Goal: Information Seeking & Learning: Learn about a topic

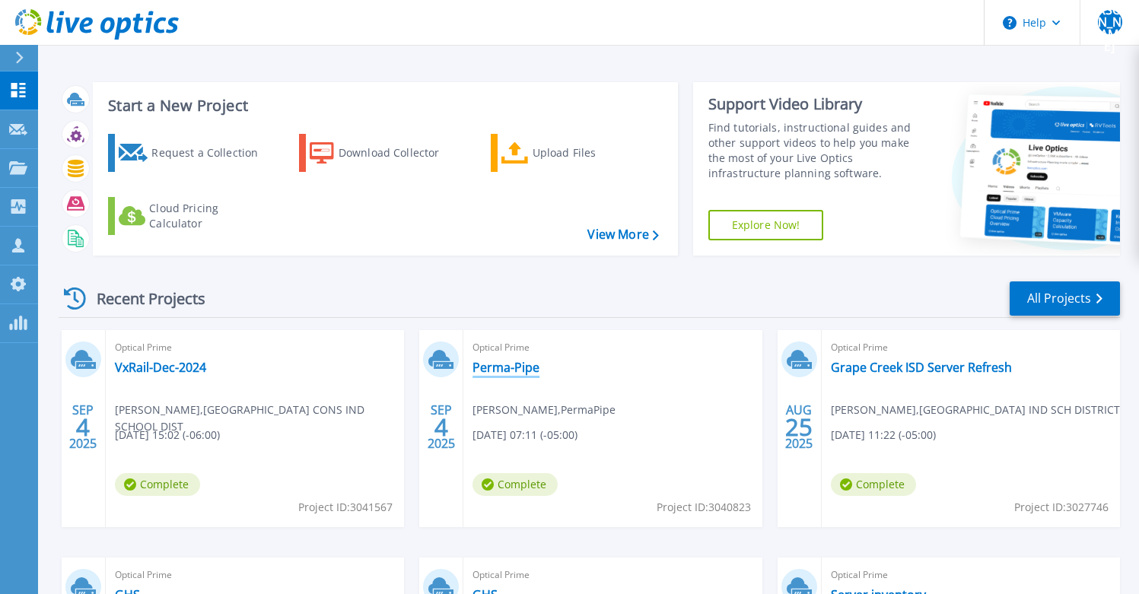
click at [519, 372] on link "Perma-Pipe" at bounding box center [505, 367] width 67 height 15
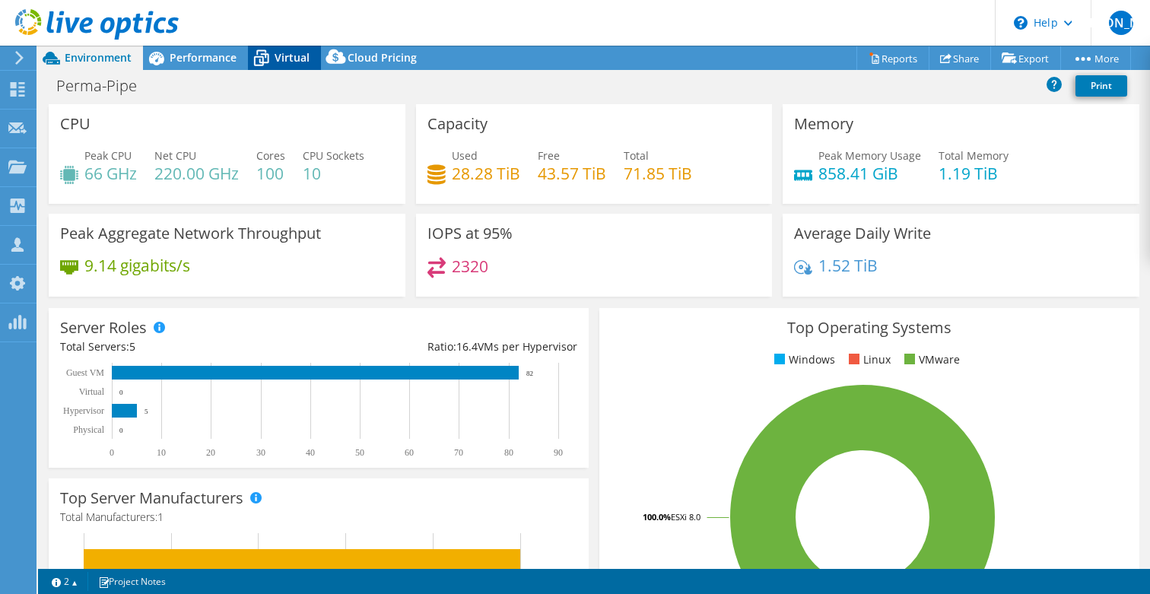
click at [278, 61] on span "Virtual" at bounding box center [292, 57] width 35 height 14
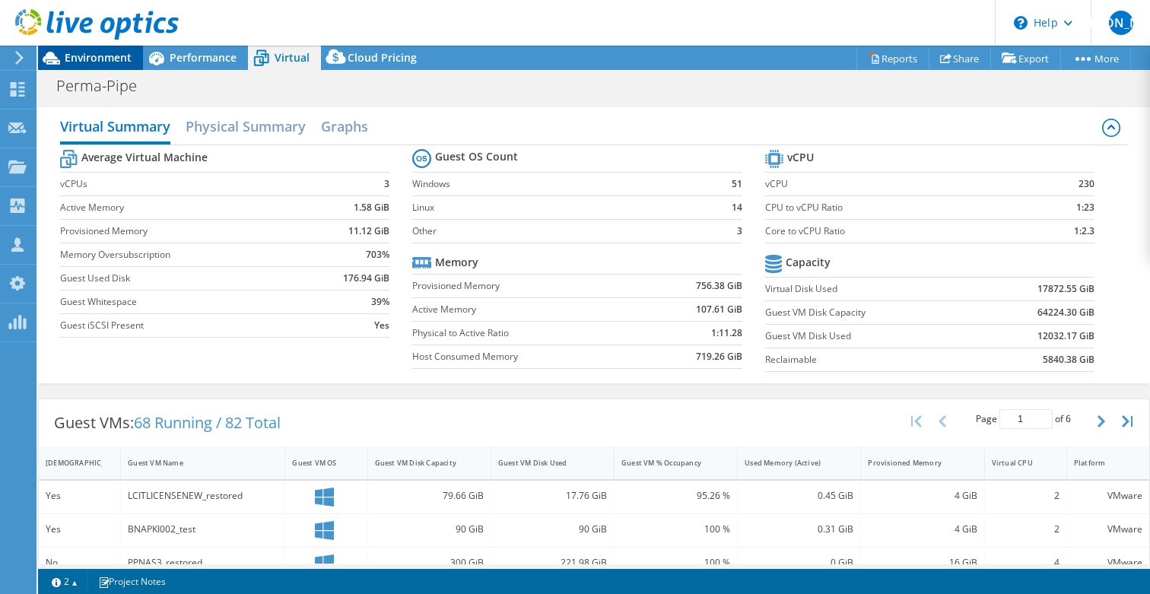
click at [100, 55] on span "Environment" at bounding box center [98, 57] width 67 height 14
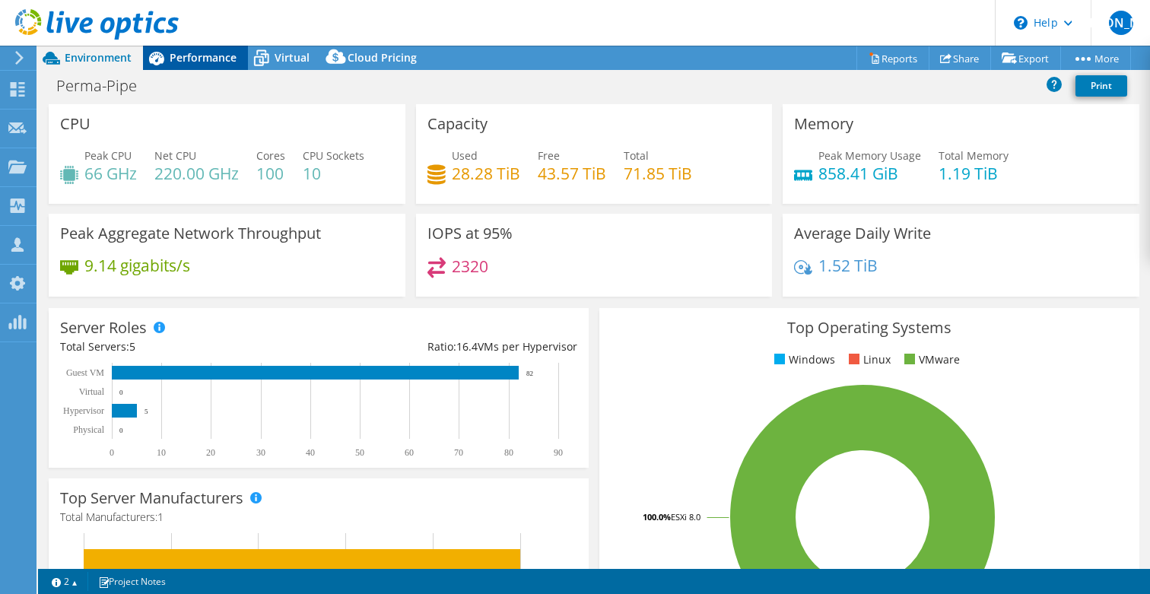
click at [202, 62] on span "Performance" at bounding box center [203, 57] width 67 height 14
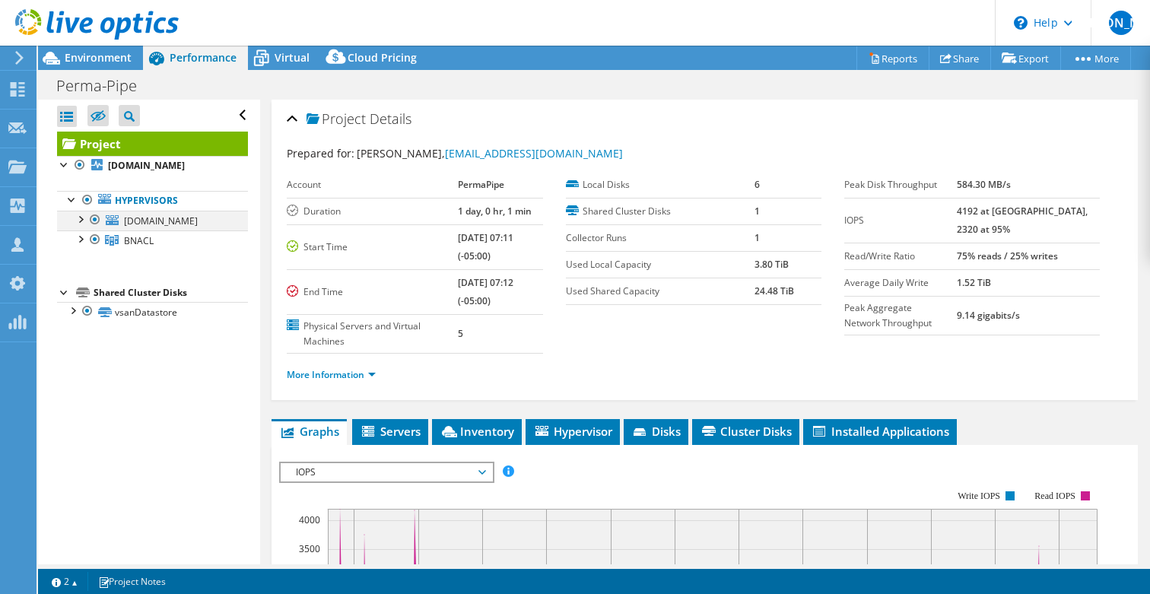
click at [96, 221] on div at bounding box center [94, 220] width 15 height 18
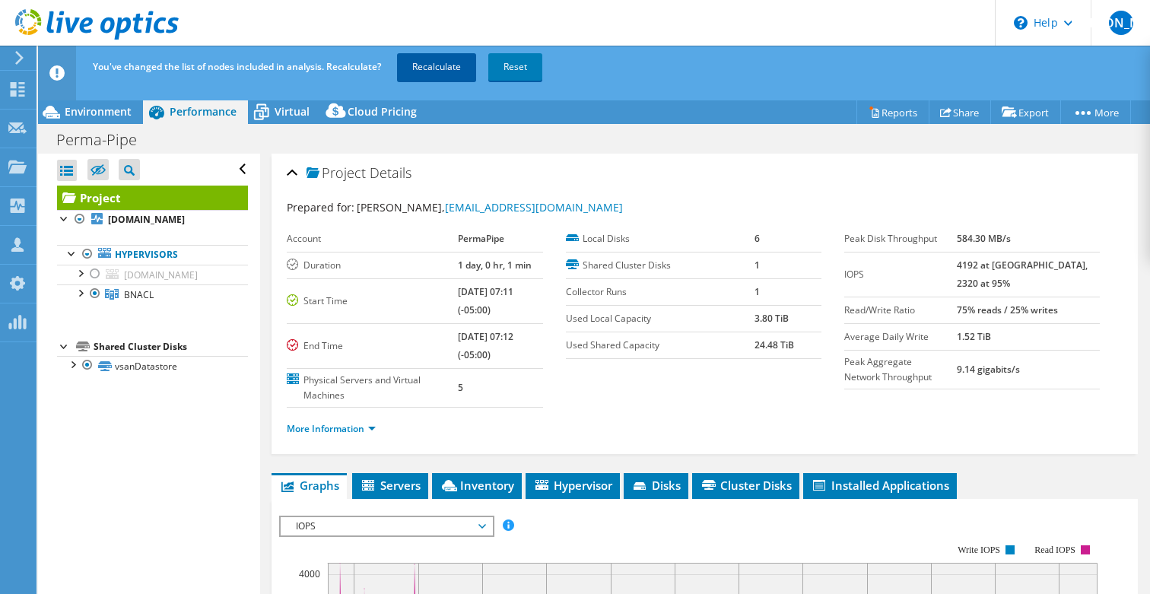
click at [430, 64] on link "Recalculate" at bounding box center [436, 66] width 79 height 27
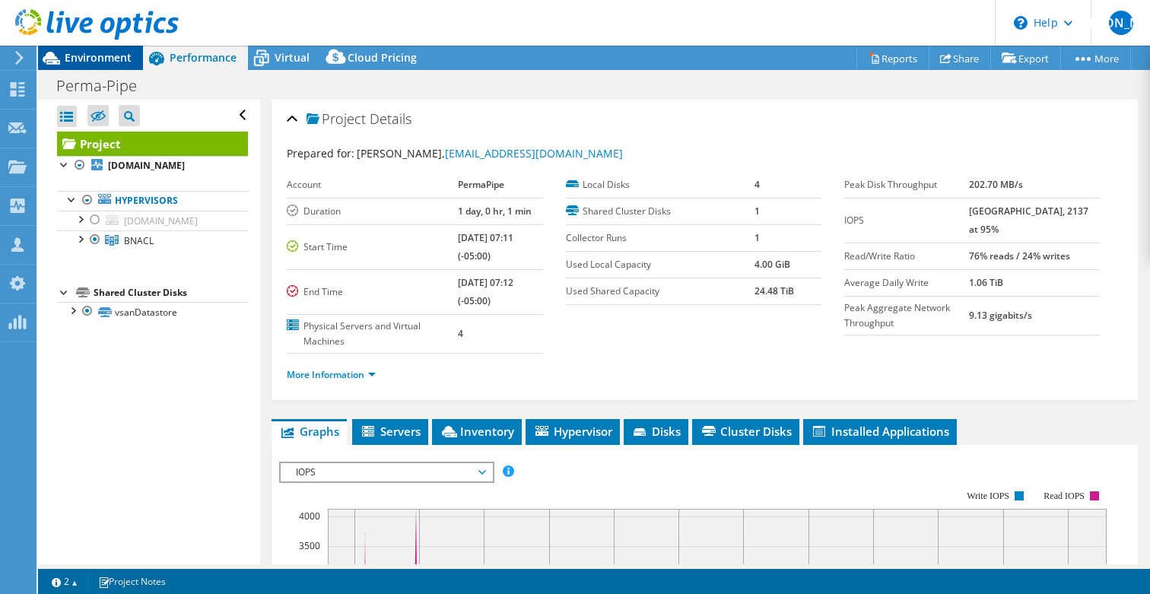
click at [95, 60] on span "Environment" at bounding box center [98, 57] width 67 height 14
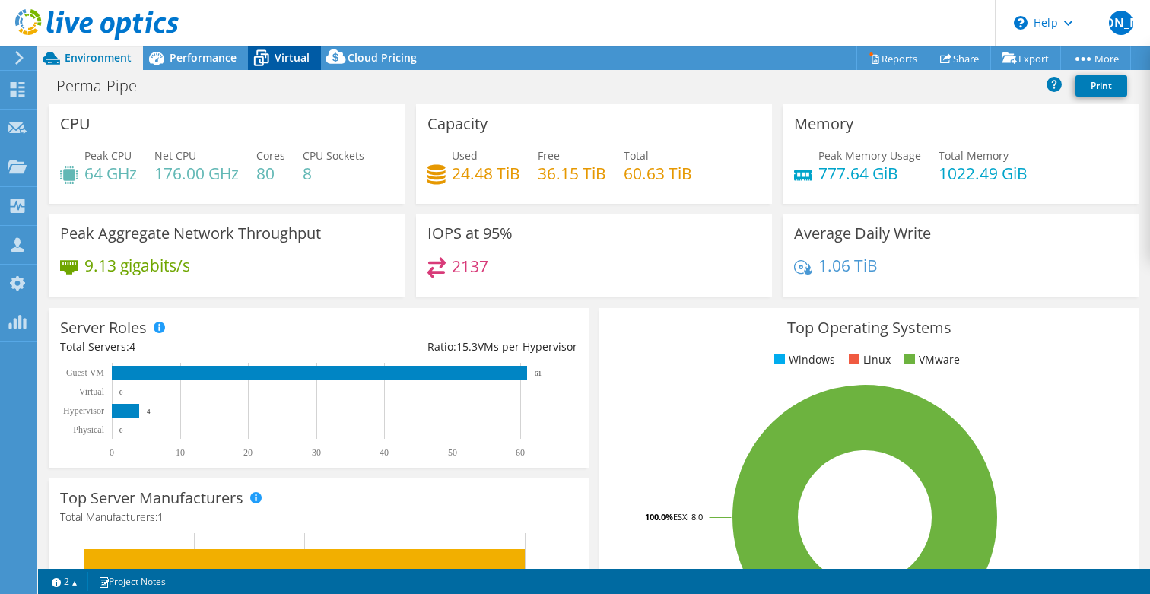
click at [278, 59] on span "Virtual" at bounding box center [292, 57] width 35 height 14
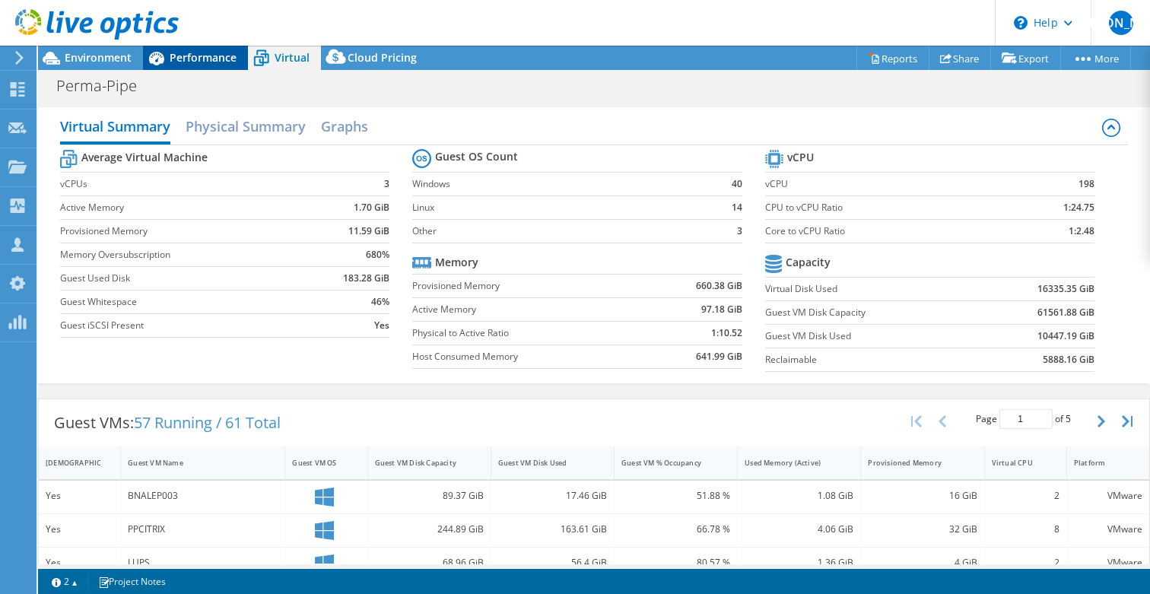
click at [188, 58] on span "Performance" at bounding box center [203, 57] width 67 height 14
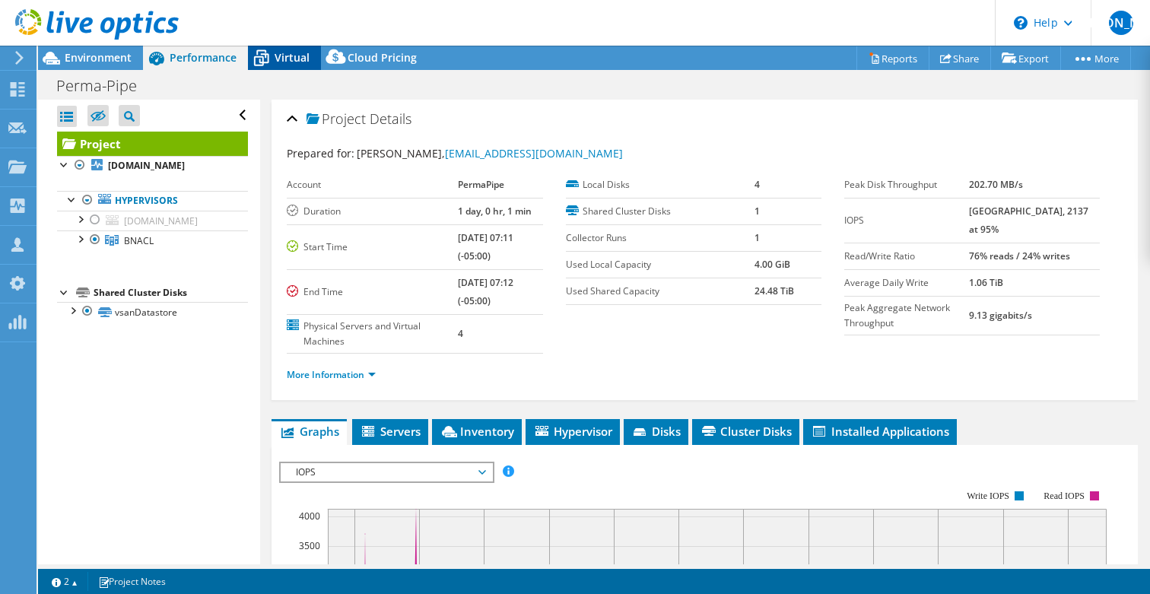
click at [281, 59] on span "Virtual" at bounding box center [292, 57] width 35 height 14
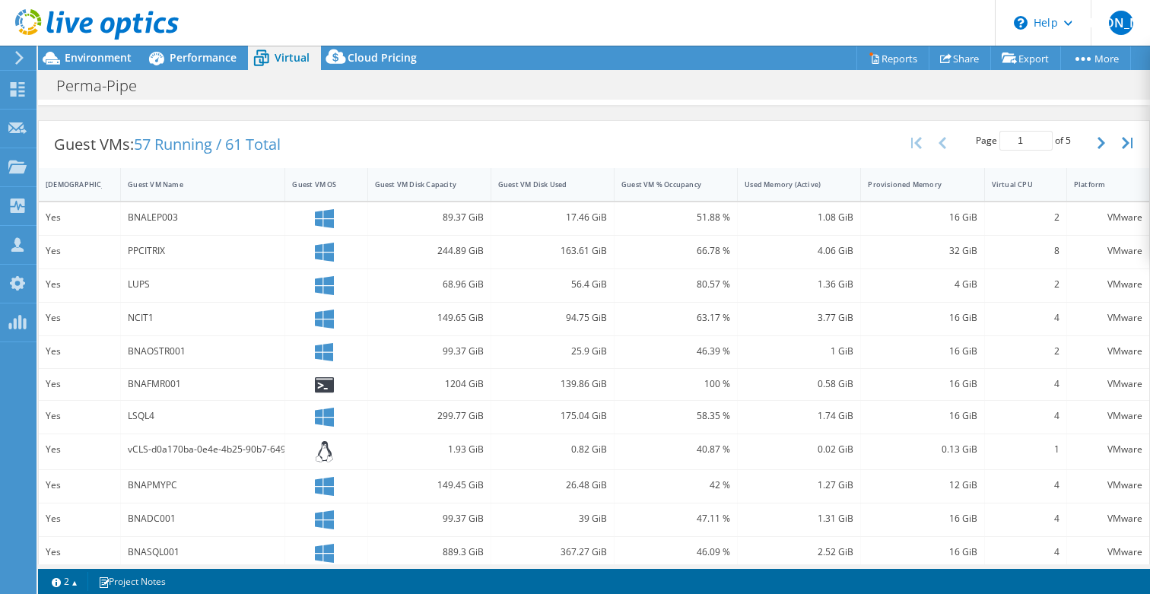
scroll to position [289, 0]
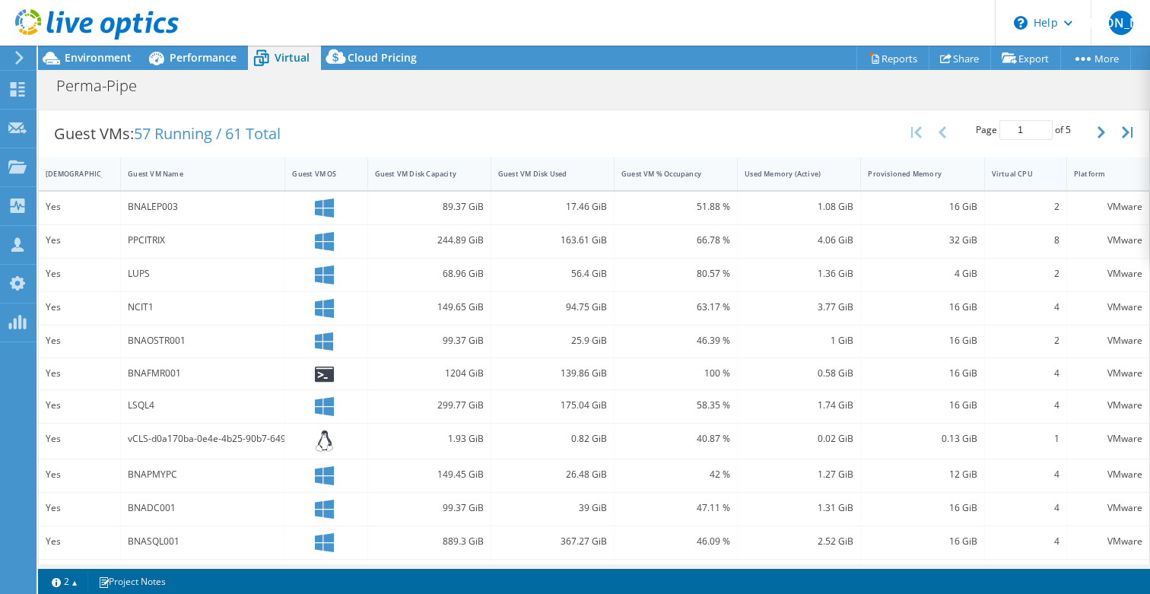
click at [996, 173] on div "Virtual CPU" at bounding box center [1016, 174] width 49 height 10
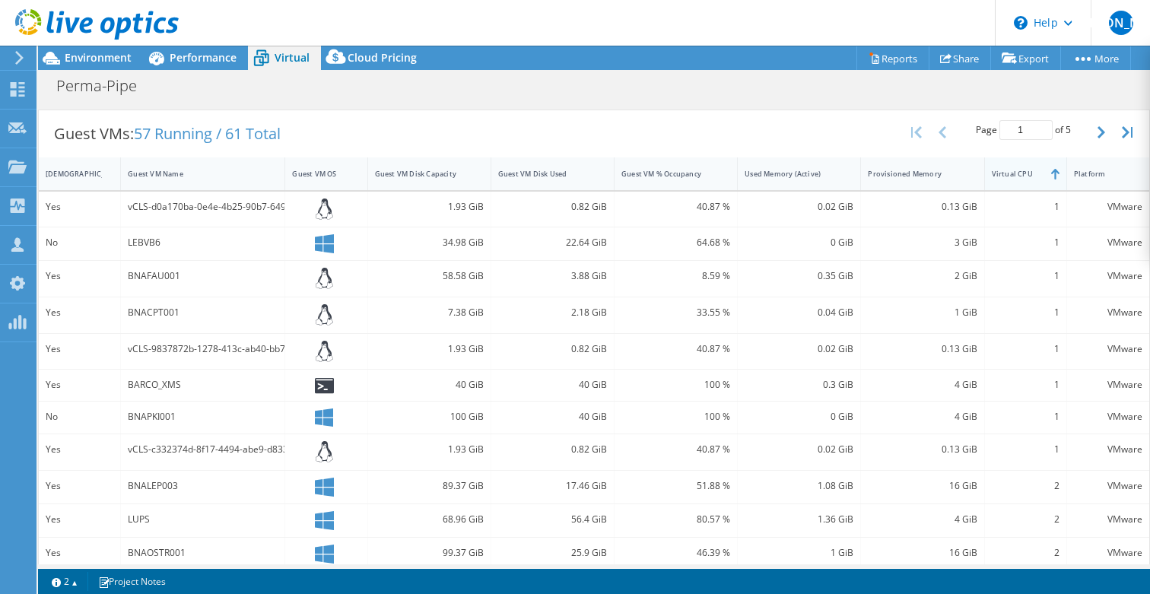
click at [996, 173] on div "Virtual CPU" at bounding box center [1016, 174] width 49 height 10
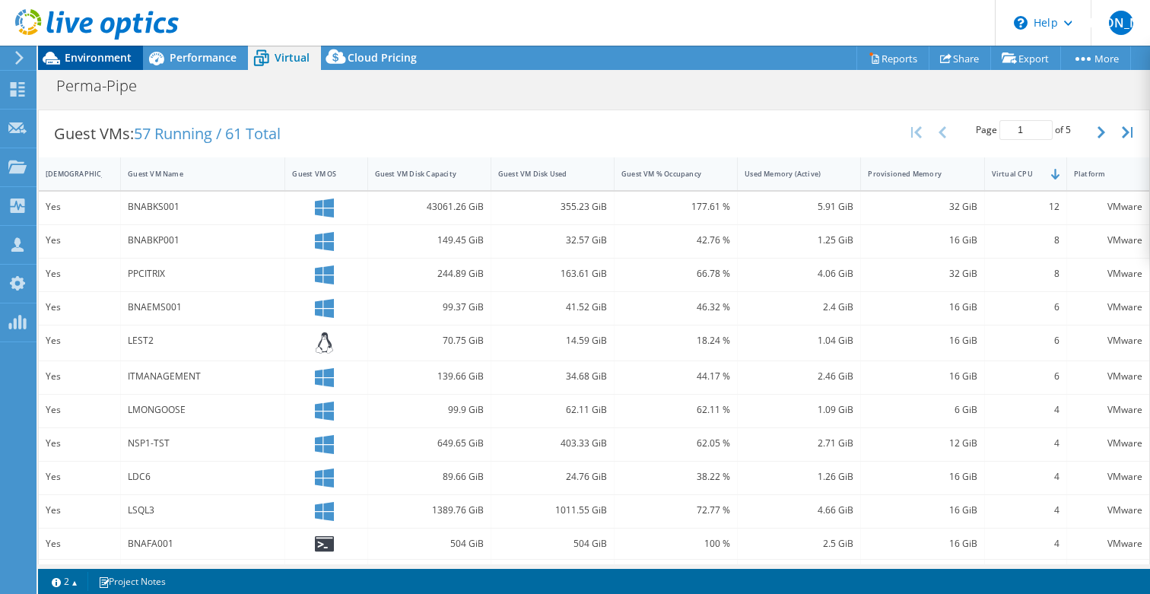
click at [117, 59] on span "Environment" at bounding box center [98, 57] width 67 height 14
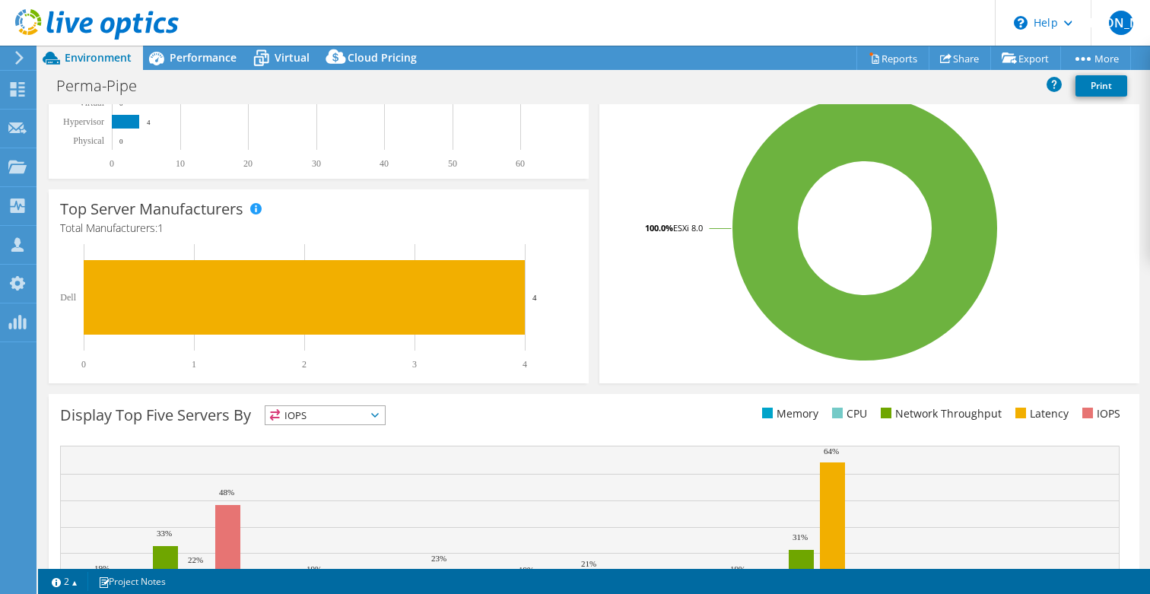
scroll to position [0, 0]
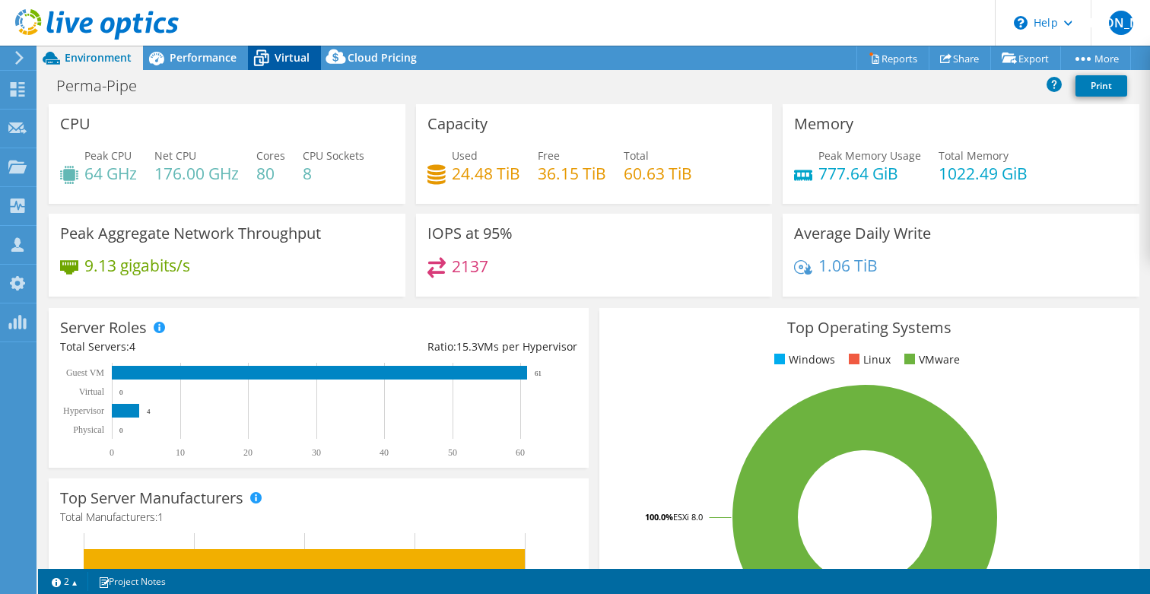
click at [288, 57] on span "Virtual" at bounding box center [292, 57] width 35 height 14
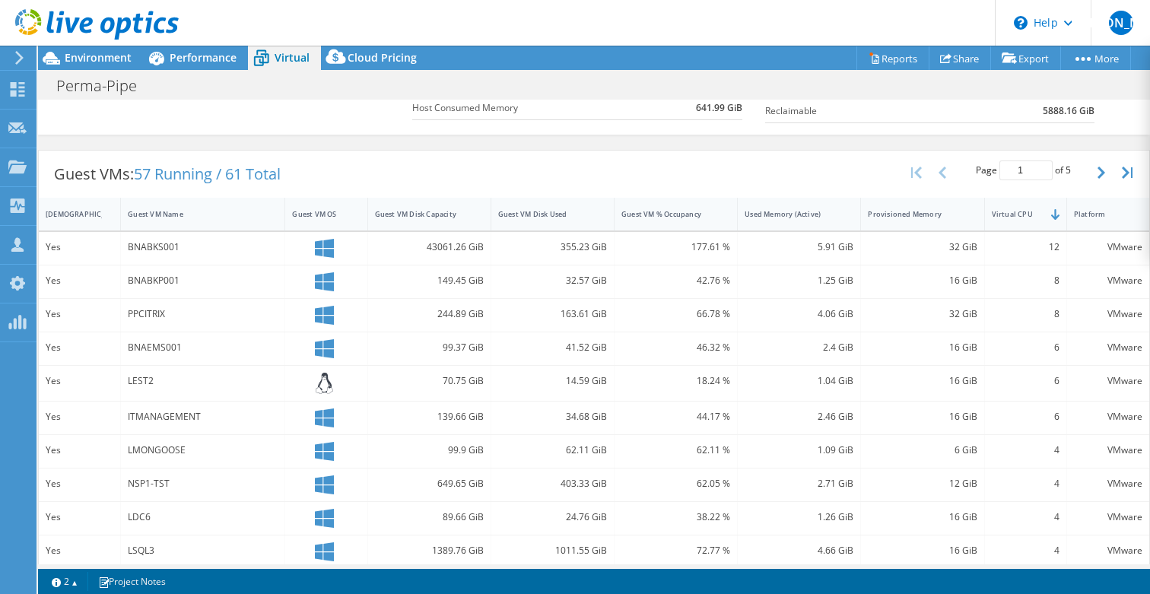
scroll to position [252, 0]
click at [156, 211] on div "Guest VM Name" at bounding box center [194, 211] width 132 height 10
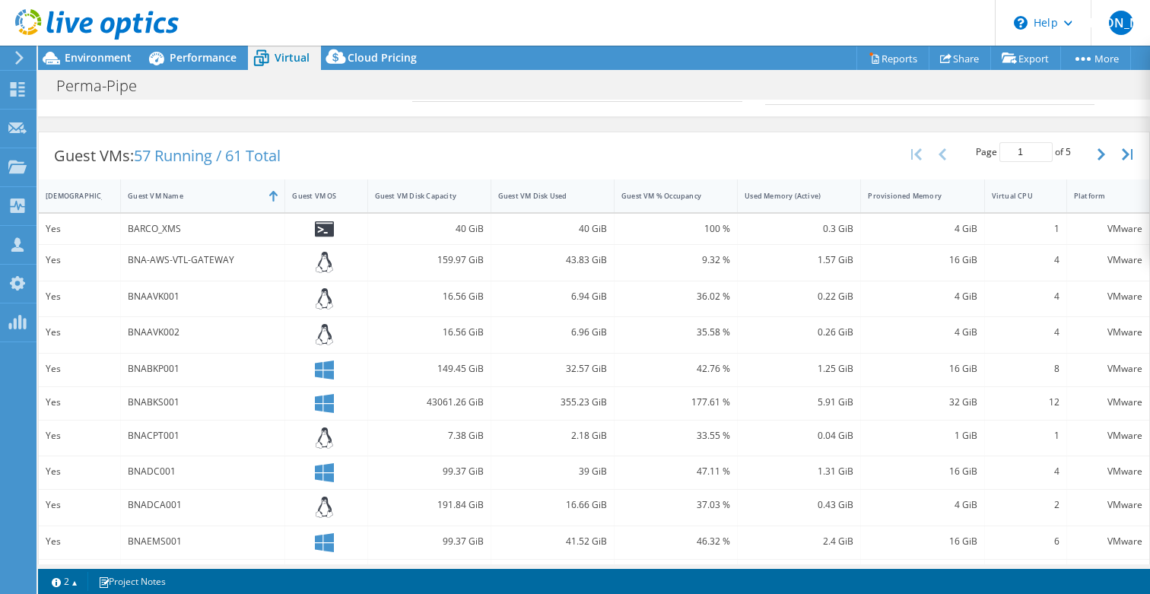
scroll to position [0, 0]
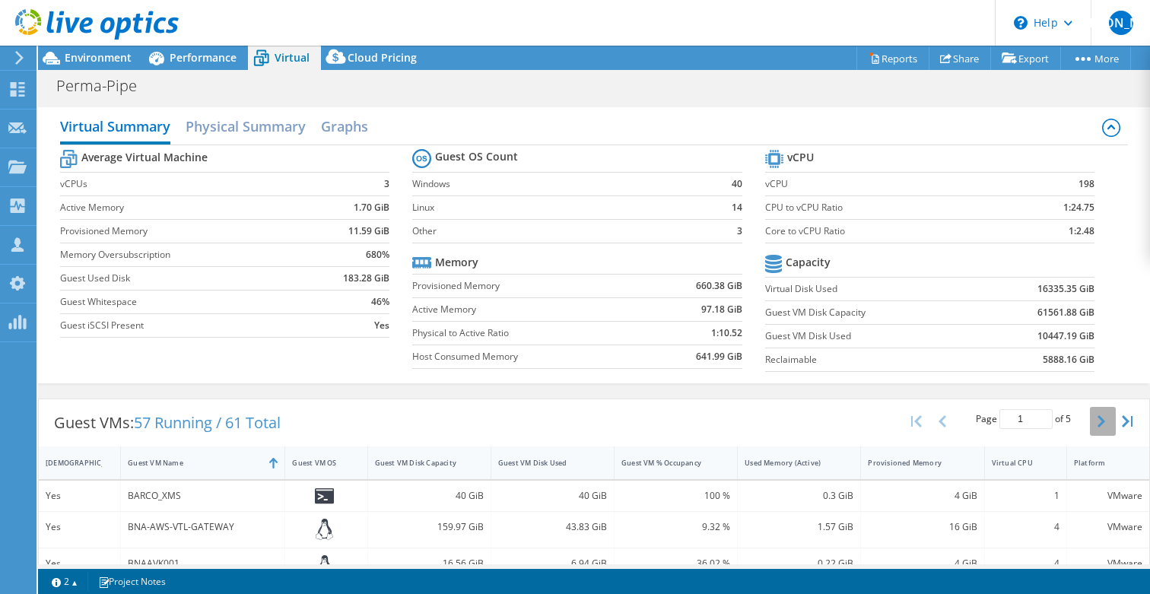
click at [1098, 421] on icon "button" at bounding box center [1102, 421] width 8 height 12
click at [1090, 417] on button "button" at bounding box center [1103, 421] width 26 height 29
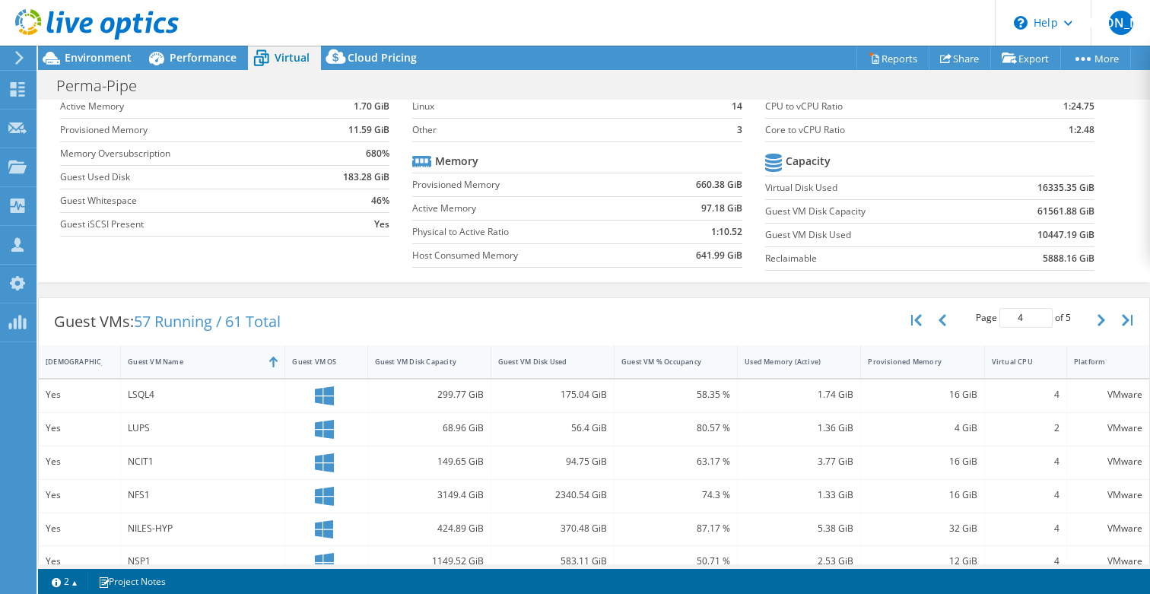
scroll to position [122, 0]
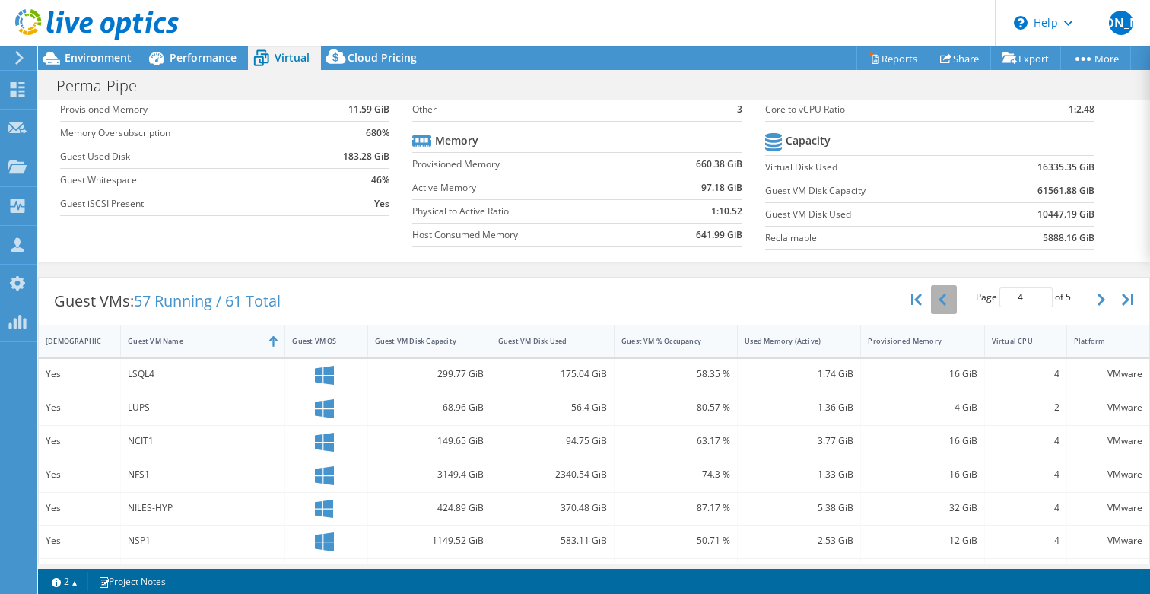
click at [939, 298] on icon "button" at bounding box center [943, 300] width 8 height 12
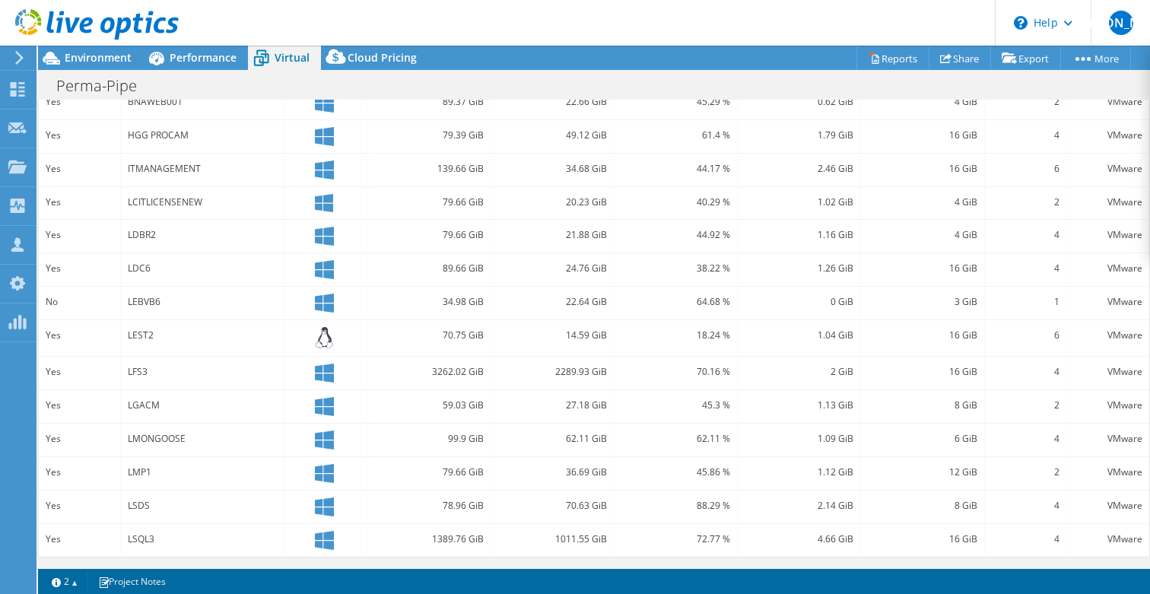
scroll to position [174, 0]
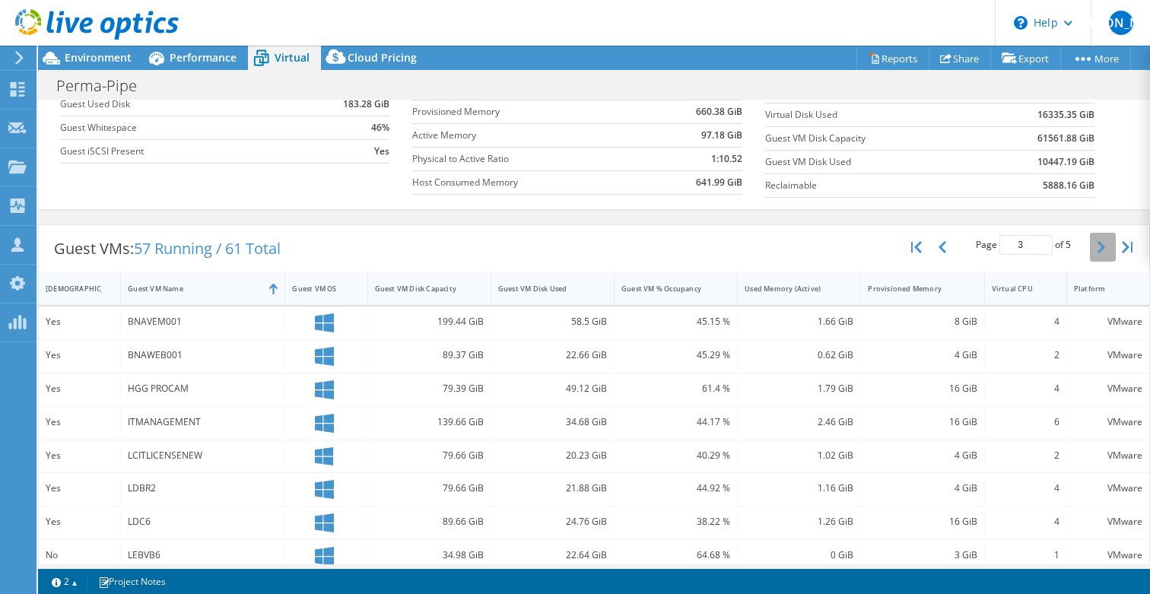
click at [1090, 255] on button "button" at bounding box center [1103, 247] width 26 height 29
type input "4"
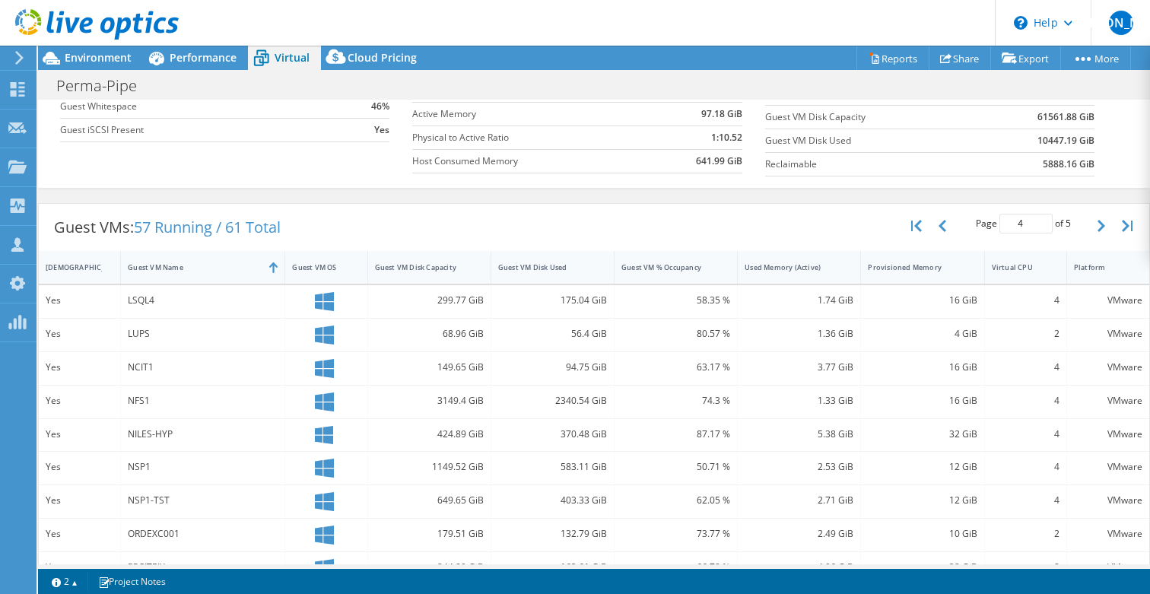
scroll to position [201, 0]
